Goal: Find specific page/section: Find specific page/section

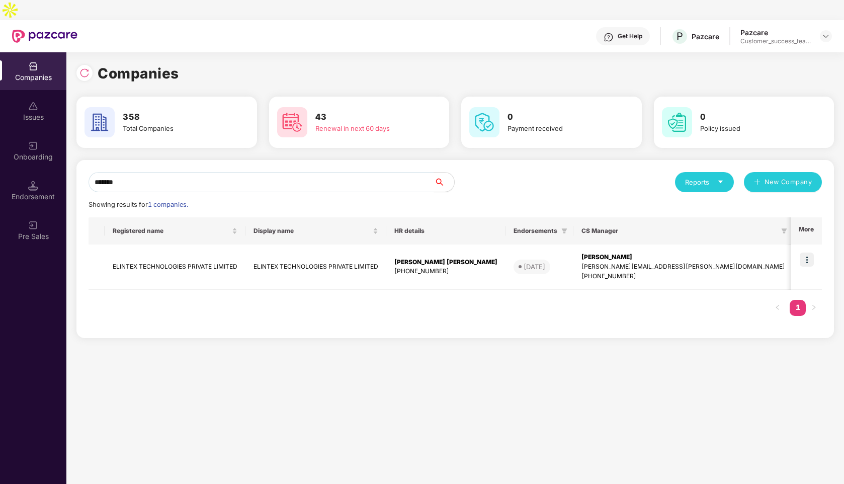
type input "*******"
click at [808, 253] on img at bounding box center [807, 260] width 14 height 14
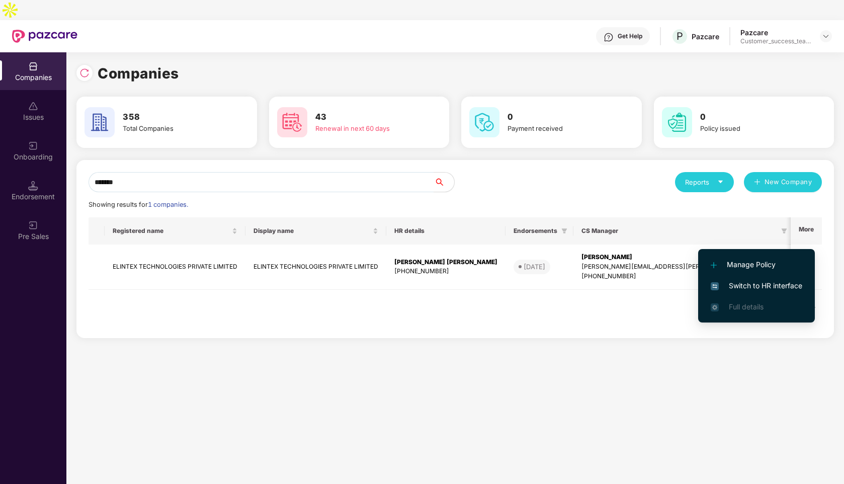
click at [768, 281] on span "Switch to HR interface" at bounding box center [757, 285] width 92 height 11
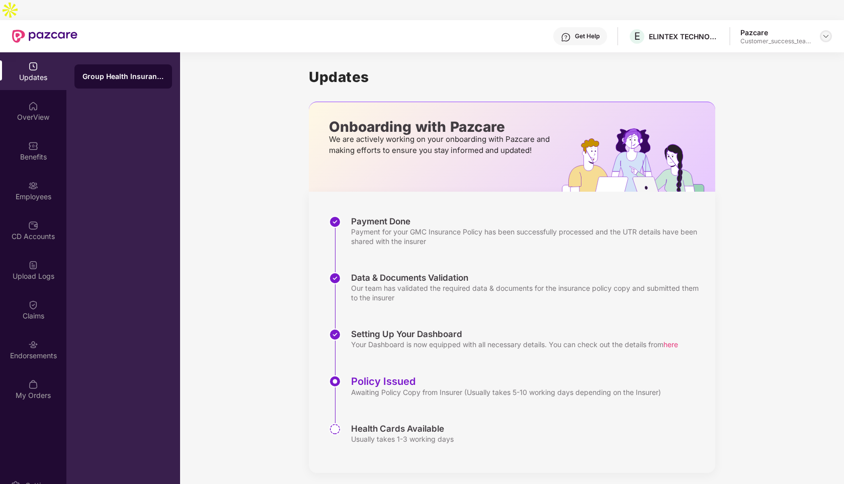
click at [829, 32] on img at bounding box center [826, 36] width 8 height 8
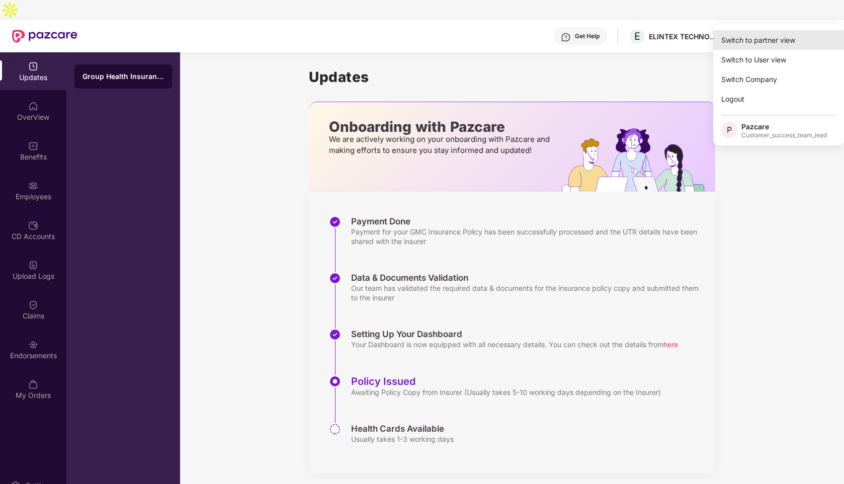
click at [769, 40] on div "Switch to partner view" at bounding box center [778, 40] width 131 height 20
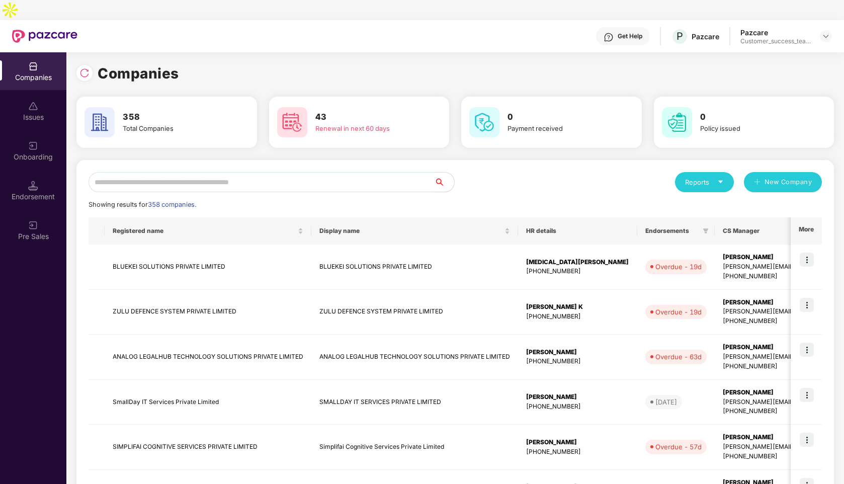
click at [175, 172] on input "text" at bounding box center [262, 182] width 346 height 20
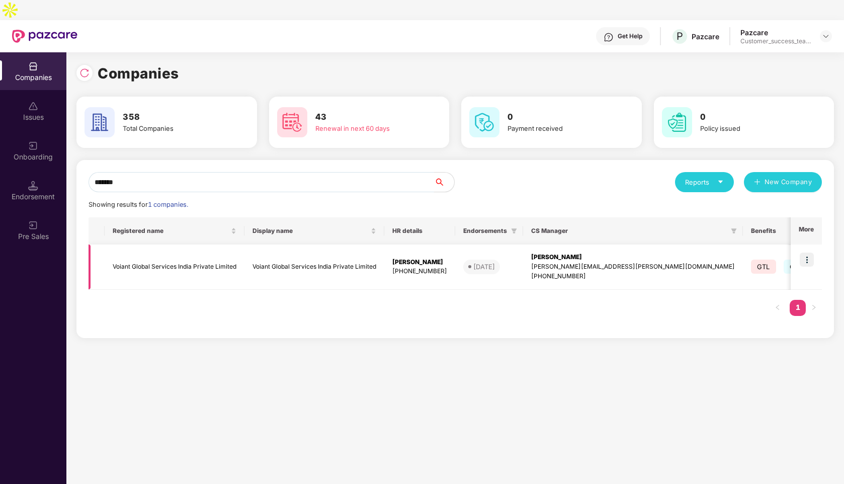
type input "******"
click at [810, 253] on img at bounding box center [807, 260] width 14 height 14
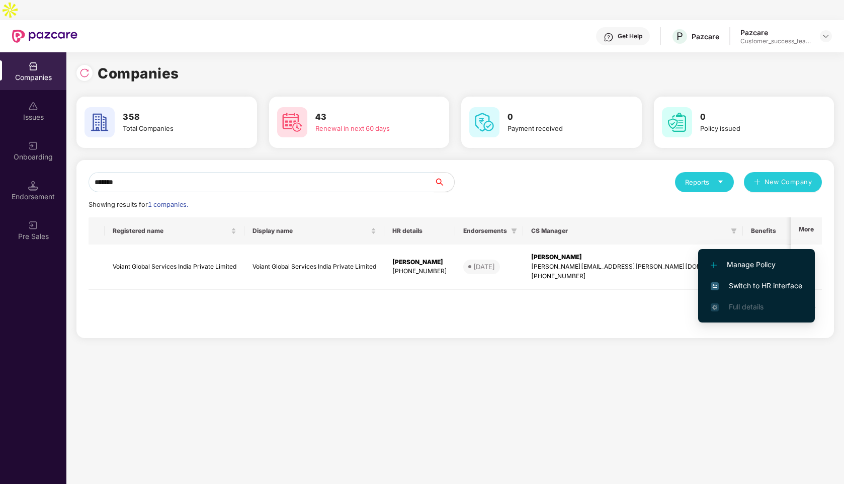
click at [753, 284] on span "Switch to HR interface" at bounding box center [757, 285] width 92 height 11
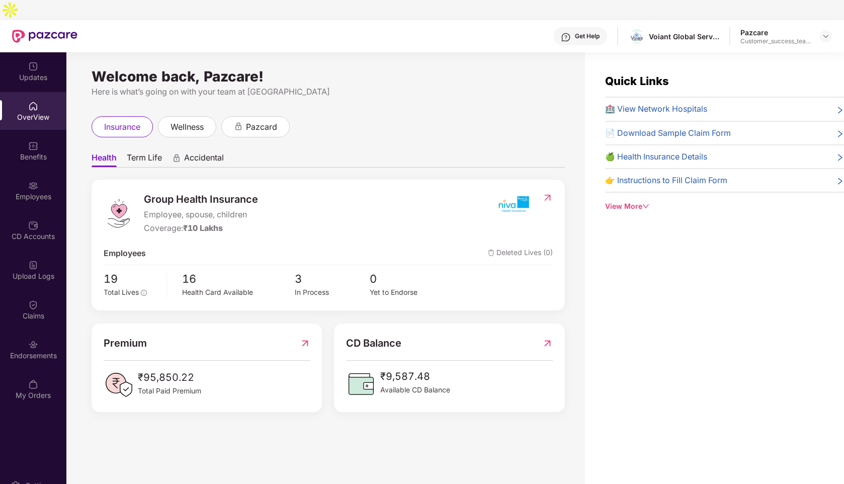
click at [146, 152] on span "Term Life" at bounding box center [144, 159] width 35 height 15
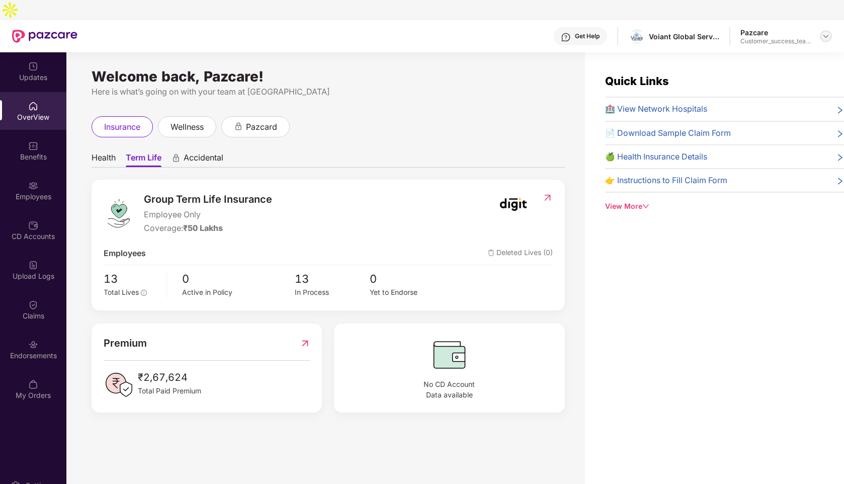
click at [824, 32] on img at bounding box center [826, 36] width 8 height 8
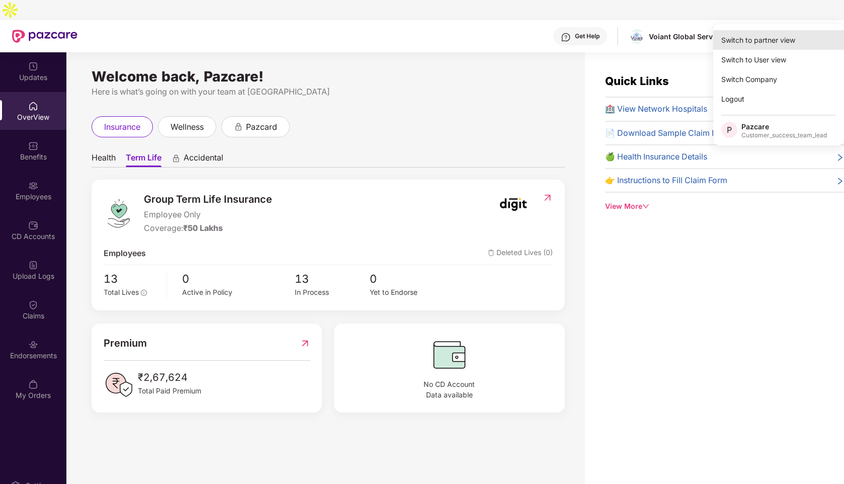
click at [776, 36] on div "Switch to partner view" at bounding box center [778, 40] width 131 height 20
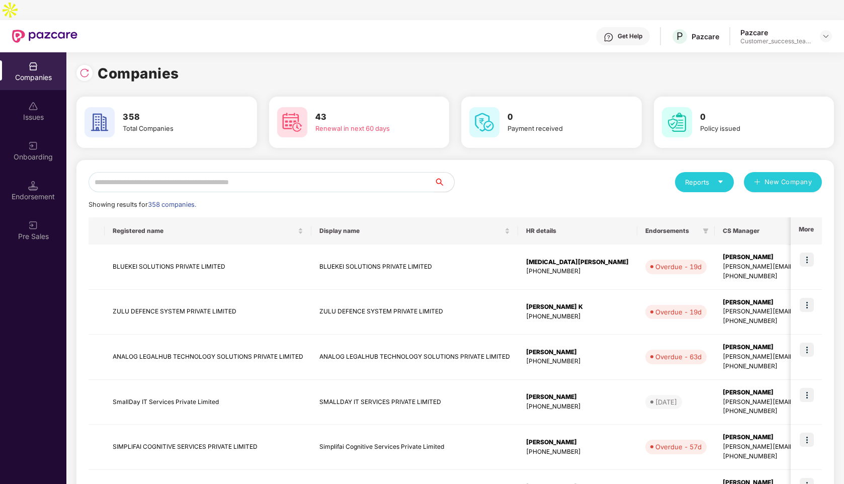
click at [189, 172] on input "text" at bounding box center [262, 182] width 346 height 20
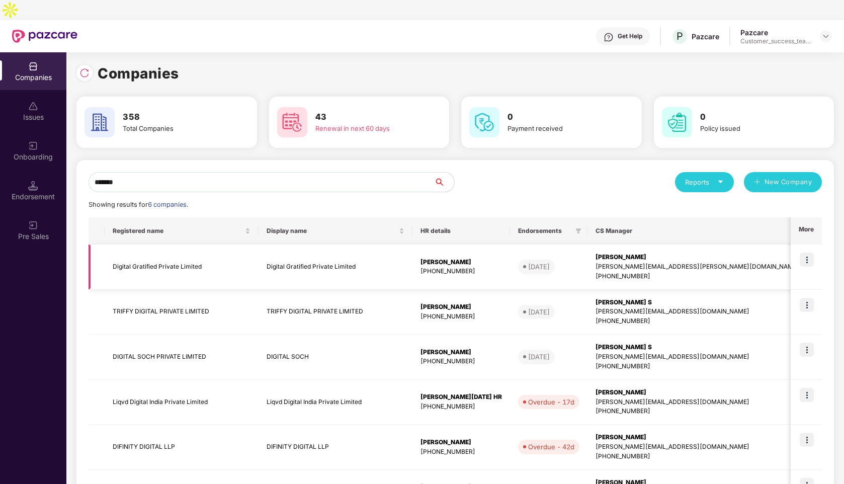
type input "*******"
click at [147, 253] on td "Digital Gratified Private Limited" at bounding box center [182, 266] width 154 height 45
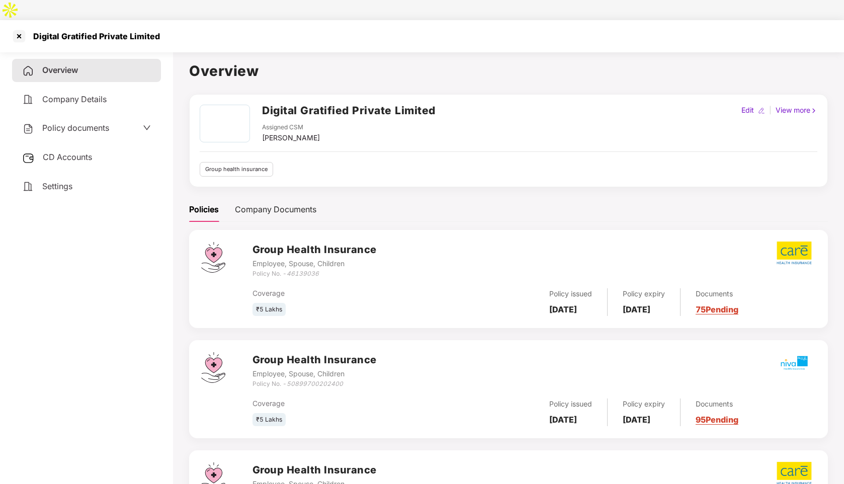
click at [85, 94] on span "Company Details" at bounding box center [74, 99] width 64 height 10
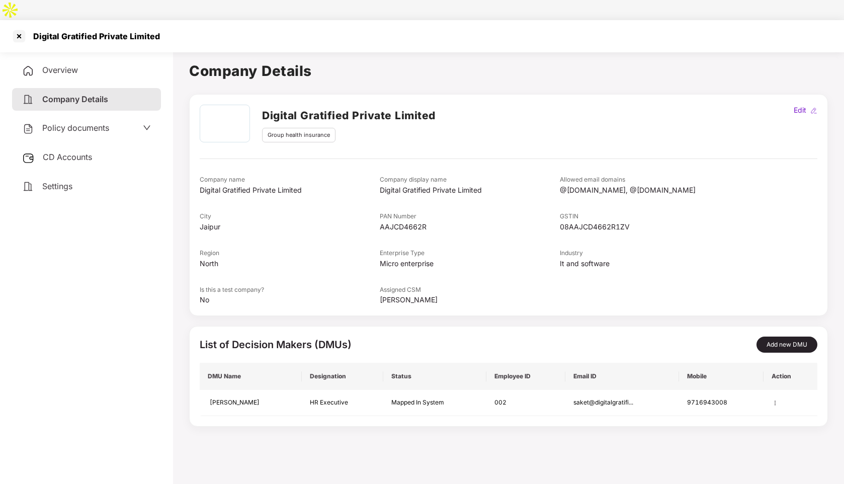
click at [75, 123] on span "Policy documents" at bounding box center [75, 128] width 67 height 10
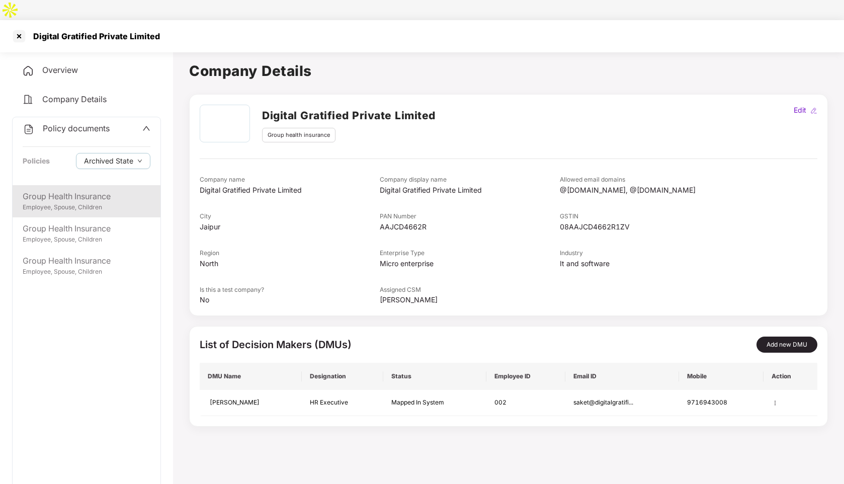
click at [63, 203] on div "Employee, Spouse, Children" at bounding box center [87, 208] width 128 height 10
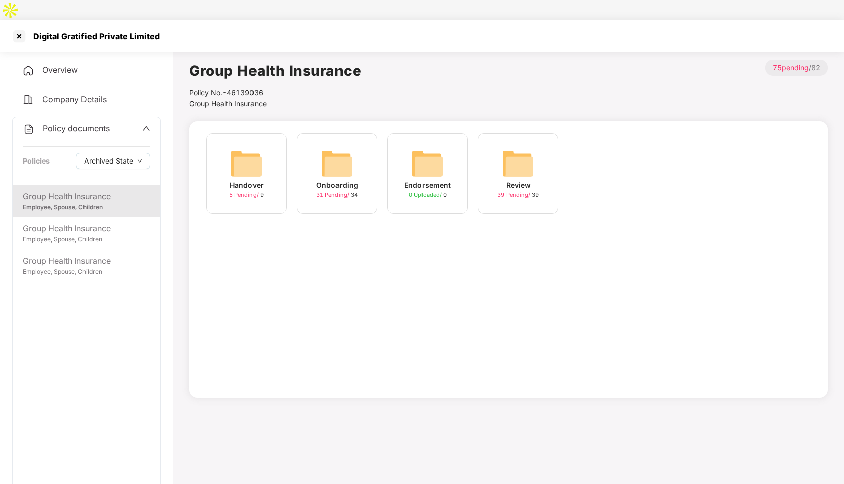
click at [338, 180] on div "Onboarding" at bounding box center [337, 185] width 42 height 11
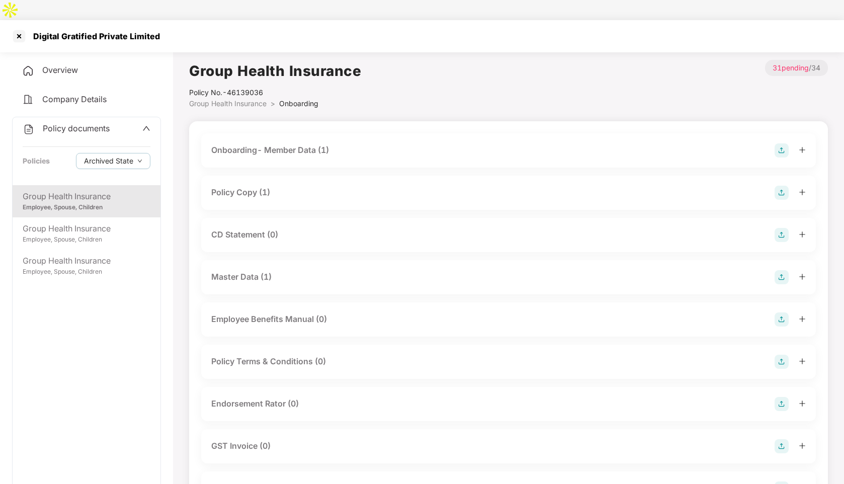
click at [253, 186] on div "Policy Copy (1)" at bounding box center [240, 192] width 59 height 13
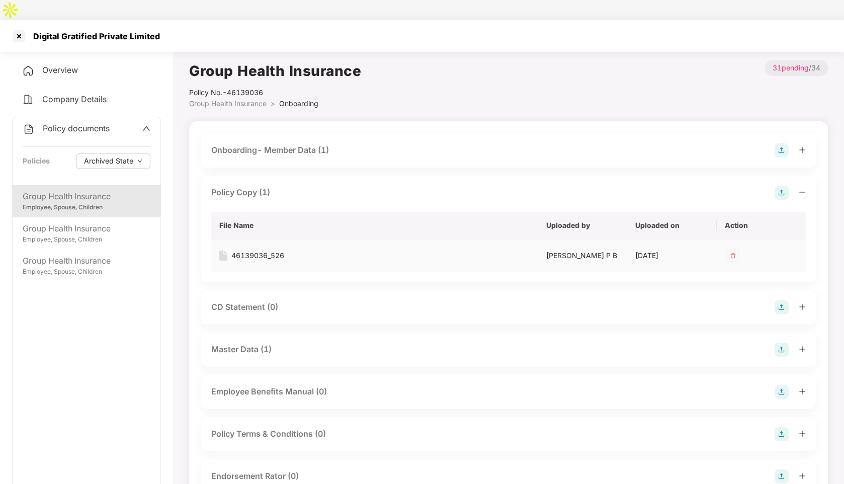
click at [255, 250] on div "46139036_526" at bounding box center [257, 255] width 53 height 11
click at [82, 94] on span "Company Details" at bounding box center [74, 99] width 64 height 10
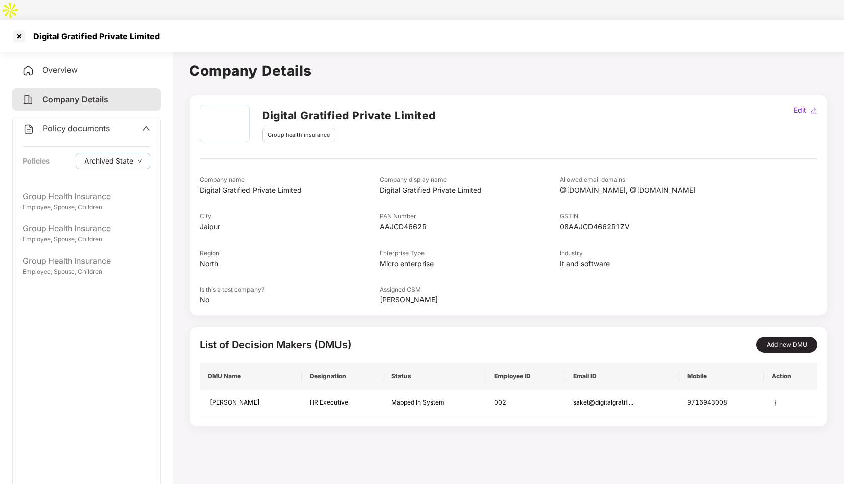
click at [58, 65] on span "Overview" at bounding box center [60, 70] width 36 height 10
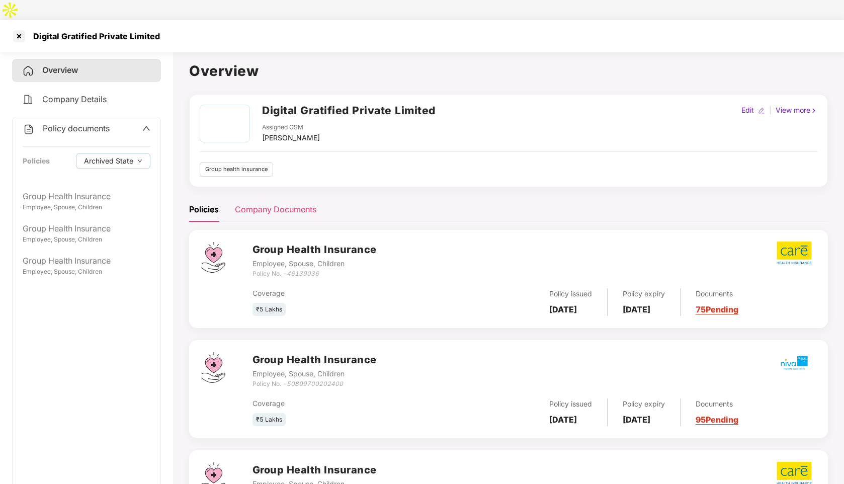
click at [276, 203] on div "Company Documents" at bounding box center [275, 209] width 81 height 13
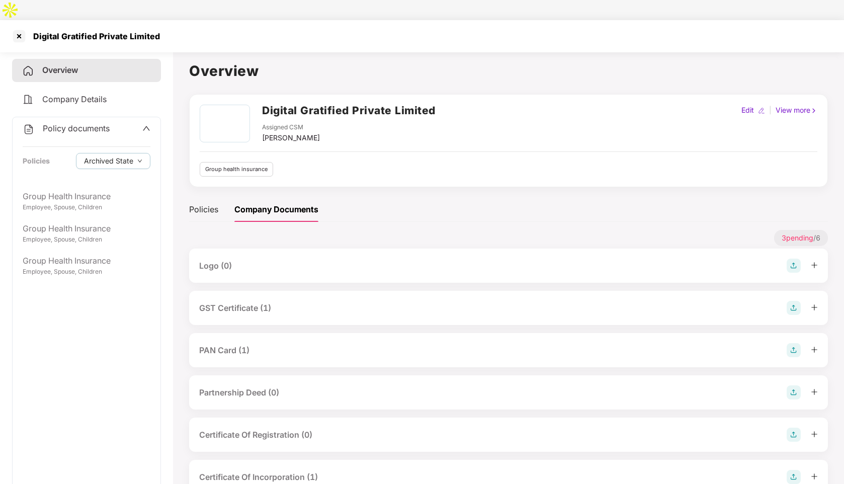
scroll to position [28, 0]
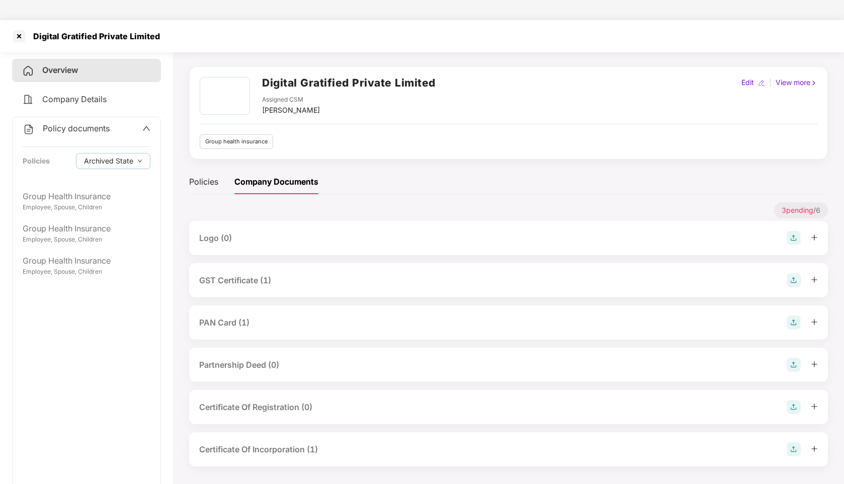
click at [146, 124] on icon "up" at bounding box center [146, 128] width 8 height 8
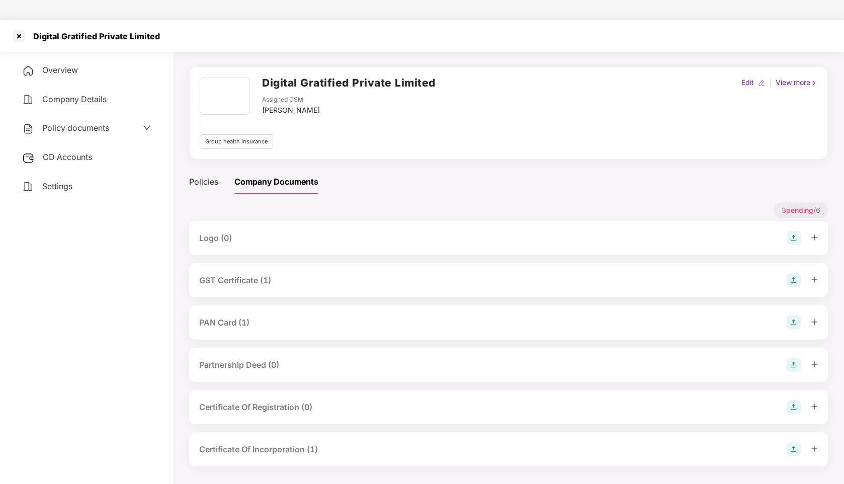
click at [75, 94] on span "Company Details" at bounding box center [74, 99] width 64 height 10
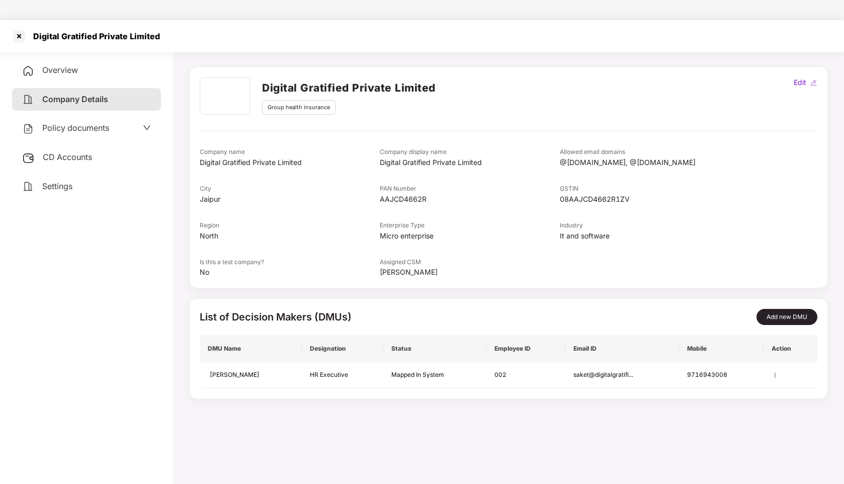
click at [69, 123] on span "Policy documents" at bounding box center [75, 128] width 67 height 10
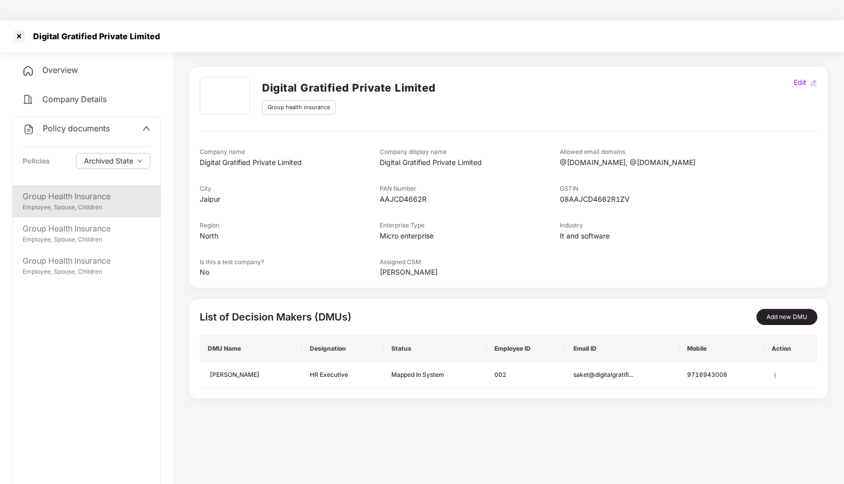
click at [67, 203] on div "Employee, Spouse, Children" at bounding box center [87, 208] width 128 height 10
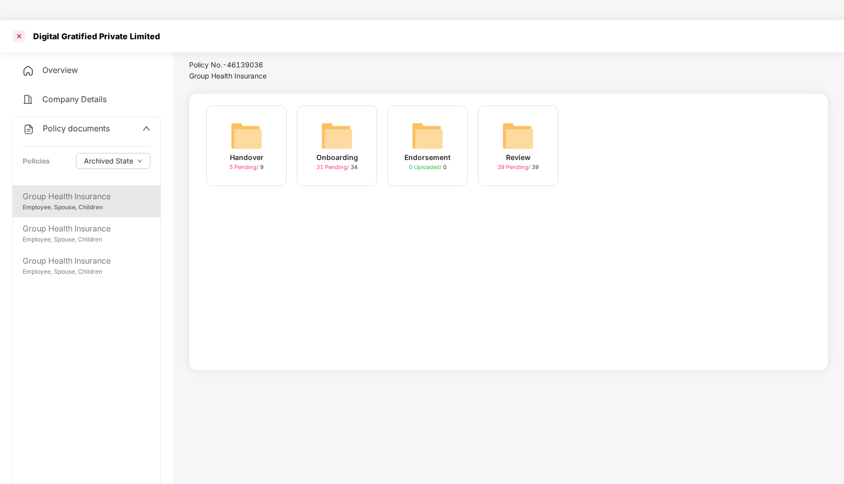
click at [22, 28] on div at bounding box center [19, 36] width 16 height 16
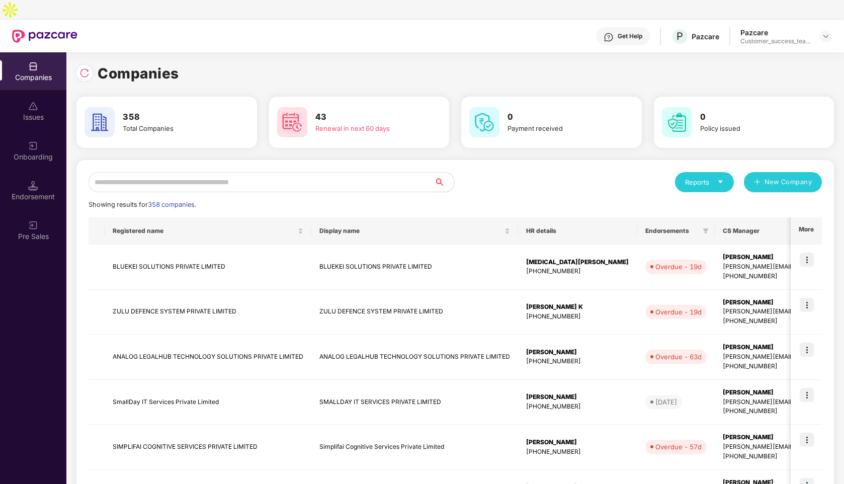
click at [127, 172] on input "text" at bounding box center [262, 182] width 346 height 20
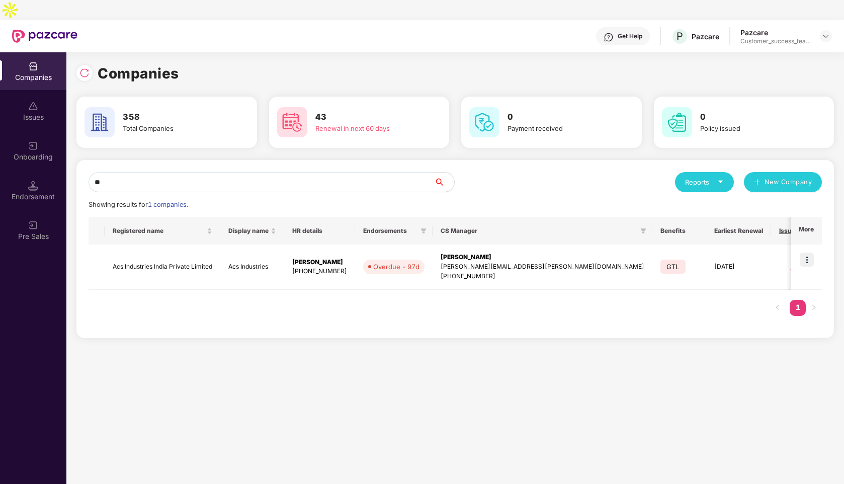
type input "*"
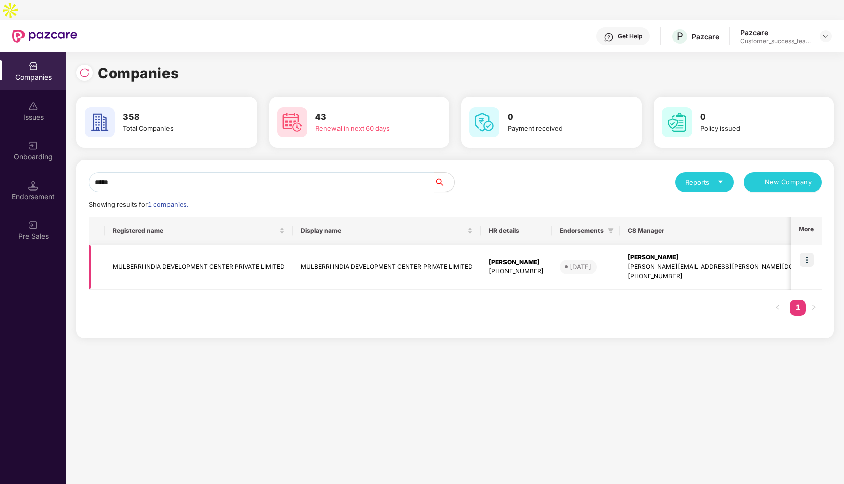
type input "*****"
click at [809, 253] on img at bounding box center [807, 260] width 14 height 14
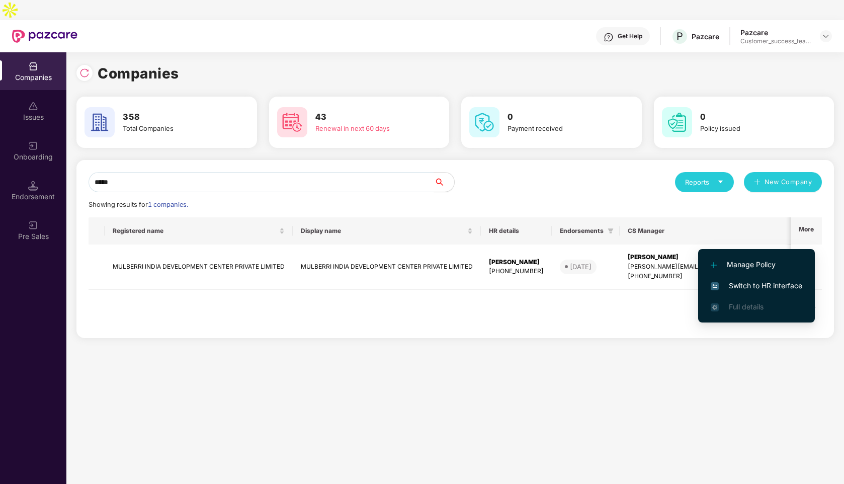
click at [749, 281] on span "Switch to HR interface" at bounding box center [757, 285] width 92 height 11
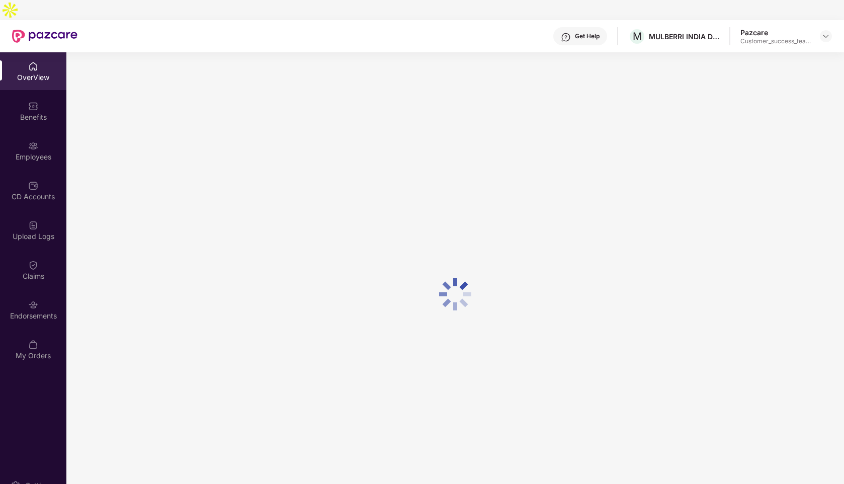
click at [26, 192] on div "CD Accounts" at bounding box center [33, 197] width 66 height 10
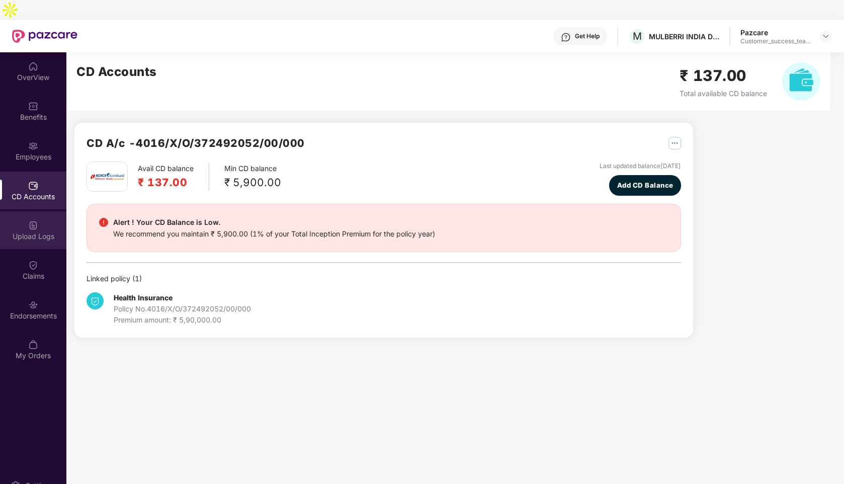
click at [24, 231] on div "Upload Logs" at bounding box center [33, 236] width 66 height 10
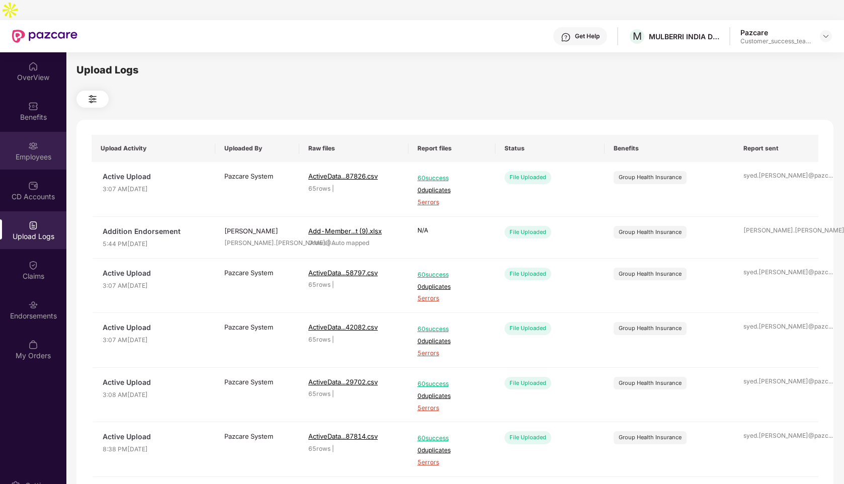
click at [29, 152] on div "Employees" at bounding box center [33, 157] width 66 height 10
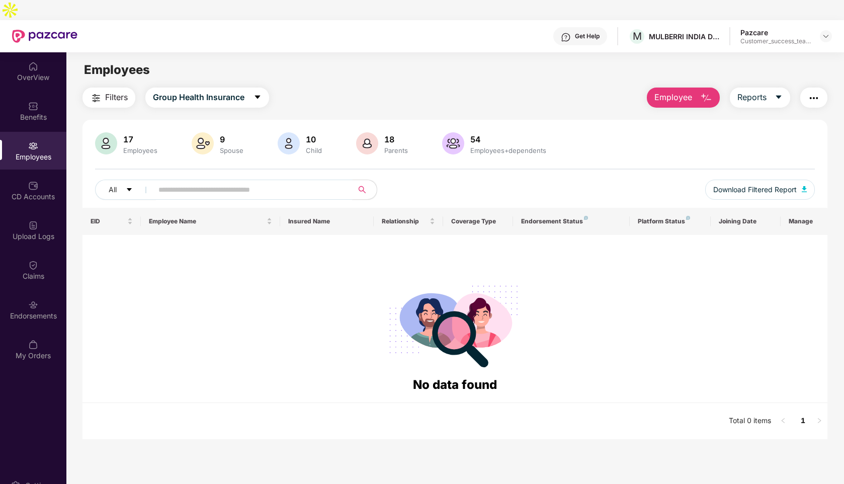
click at [248, 182] on input "text" at bounding box center [248, 189] width 181 height 15
type input "*****"
click at [232, 91] on span "Group Health Insurance" at bounding box center [199, 97] width 92 height 13
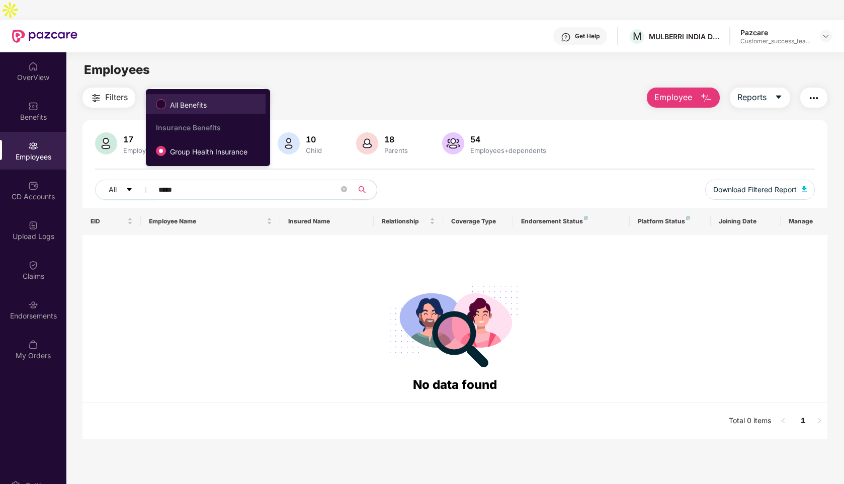
click at [181, 108] on span "All Benefits" at bounding box center [188, 105] width 45 height 11
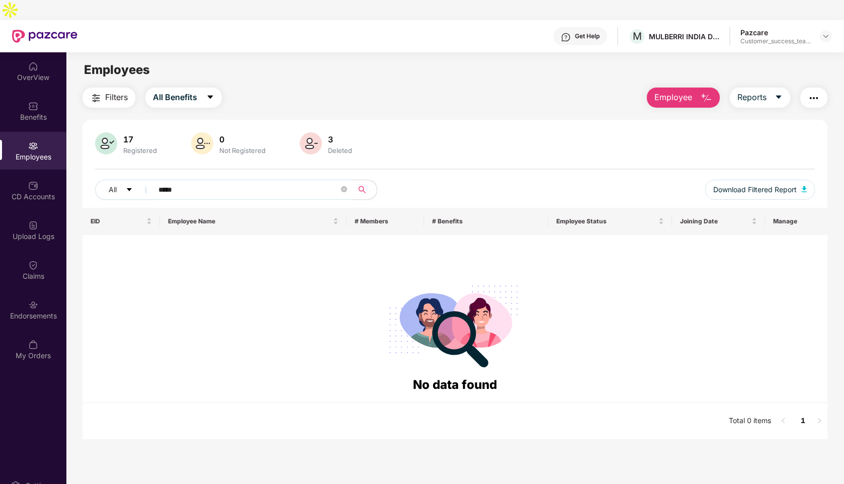
click at [97, 92] on img "button" at bounding box center [96, 98] width 12 height 12
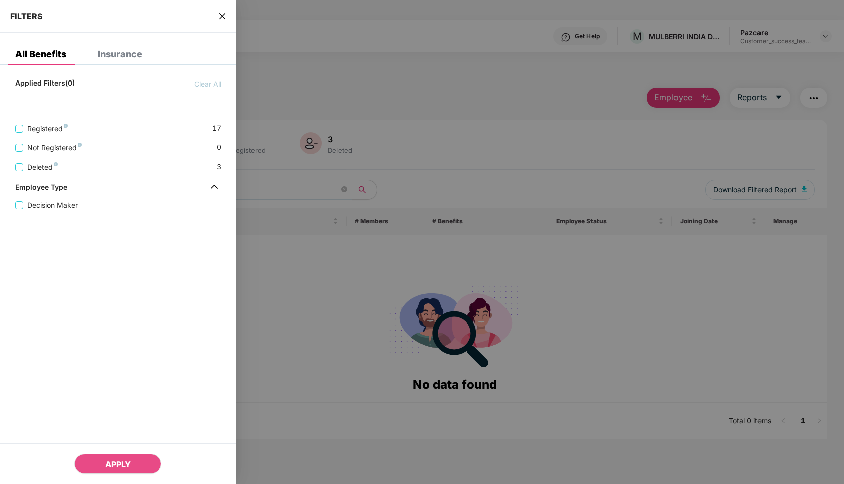
click at [219, 16] on icon "close" at bounding box center [222, 16] width 8 height 8
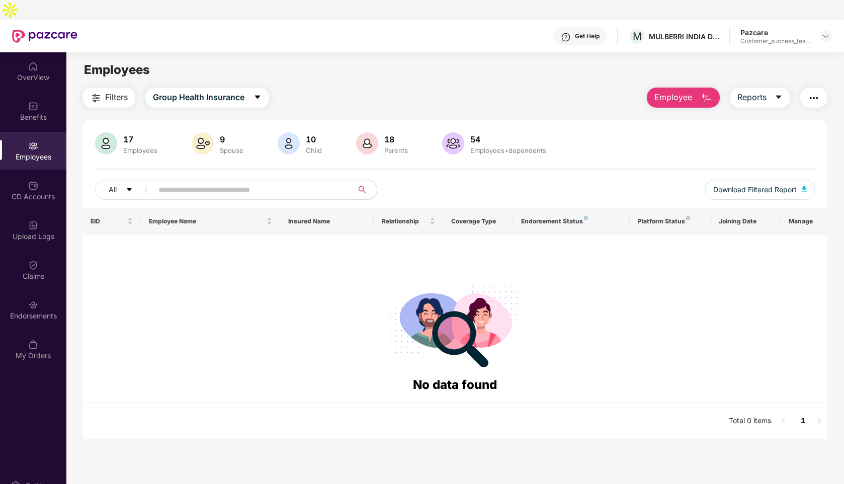
click at [173, 182] on input "text" at bounding box center [248, 189] width 181 height 15
type input "*"
click at [31, 72] on div "OverView" at bounding box center [33, 77] width 66 height 10
